Goal: Task Accomplishment & Management: Complete application form

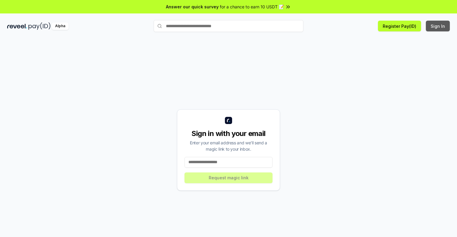
click at [438, 26] on button "Sign In" at bounding box center [438, 26] width 24 height 11
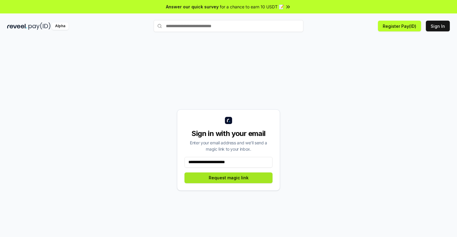
type input "**********"
click at [228, 178] on button "Request magic link" at bounding box center [228, 178] width 88 height 11
